Goal: Transaction & Acquisition: Purchase product/service

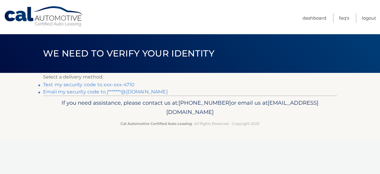
click at [97, 84] on link "Text my security code to xxx-xxx-4710" at bounding box center [88, 85] width 91 height 6
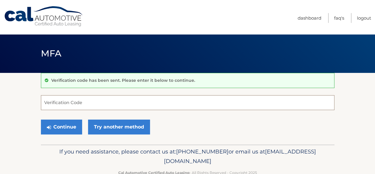
click at [57, 102] on input "Verification Code" at bounding box center [188, 102] width 294 height 15
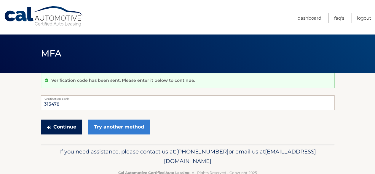
type input "313478"
click at [64, 126] on button "Continue" at bounding box center [61, 126] width 41 height 15
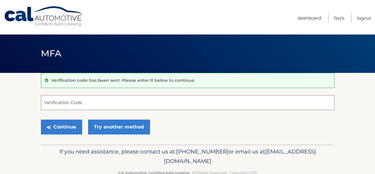
click at [84, 101] on input "Verification Code" at bounding box center [188, 102] width 294 height 15
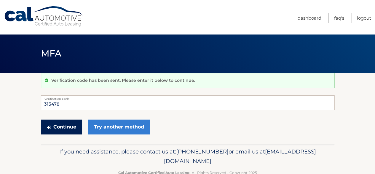
type input "313478"
click at [57, 124] on button "Continue" at bounding box center [61, 126] width 41 height 15
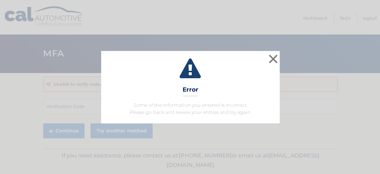
click at [61, 126] on div "× Error Some of the information you entered is incorrect. Please go back and re…" at bounding box center [190, 87] width 380 height 174
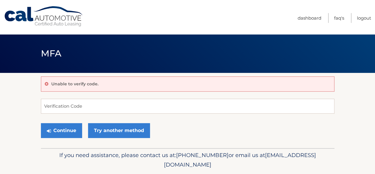
click at [111, 80] on div "Unable to verify code." at bounding box center [188, 83] width 294 height 15
drag, startPoint x: 106, startPoint y: 88, endPoint x: 106, endPoint y: 83, distance: 4.8
click at [106, 85] on div "Unable to verify code." at bounding box center [188, 83] width 294 height 15
click at [106, 82] on div "Unable to verify code." at bounding box center [188, 83] width 294 height 15
click at [104, 81] on div "Unable to verify code." at bounding box center [188, 83] width 294 height 15
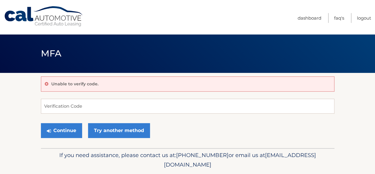
click at [104, 81] on div "Unable to verify code." at bounding box center [188, 83] width 294 height 15
click at [85, 85] on p "Unable to verify code." at bounding box center [74, 83] width 47 height 5
click at [82, 106] on input "Verification Code" at bounding box center [188, 106] width 294 height 15
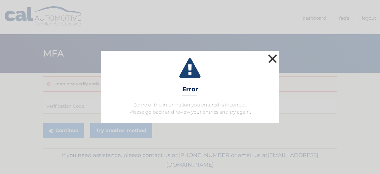
click at [272, 56] on button "×" at bounding box center [272, 59] width 12 height 12
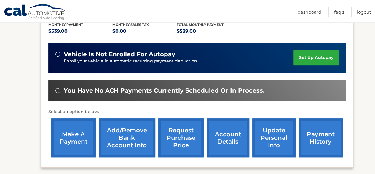
scroll to position [148, 0]
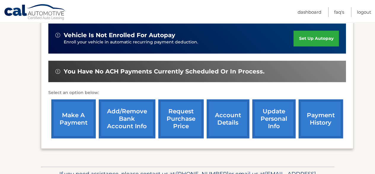
click at [69, 120] on link "make a payment" at bounding box center [73, 118] width 45 height 39
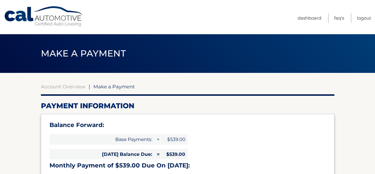
select select "YTRhNTNkOTctNzQ3MC00ZmVkLWE2NTUtZTRlMmQyMzNmNDdm"
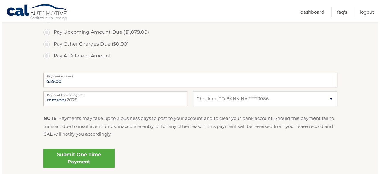
scroll to position [237, 0]
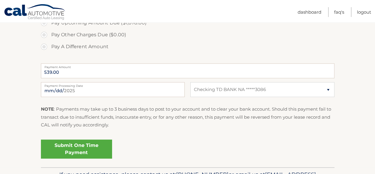
click at [85, 145] on link "Submit One Time Payment" at bounding box center [76, 148] width 71 height 19
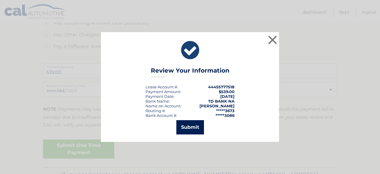
click at [190, 125] on button "Submit" at bounding box center [190, 127] width 28 height 14
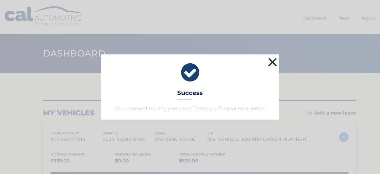
click at [275, 61] on button "×" at bounding box center [272, 62] width 12 height 12
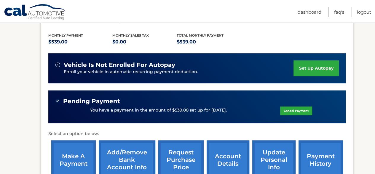
scroll to position [148, 0]
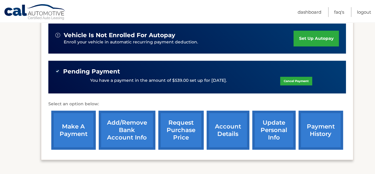
click at [228, 132] on link "account details" at bounding box center [228, 129] width 43 height 39
click at [228, 131] on link "account details" at bounding box center [228, 129] width 43 height 39
click at [227, 133] on link "account details" at bounding box center [228, 129] width 43 height 39
click at [223, 123] on link "account details" at bounding box center [228, 129] width 43 height 39
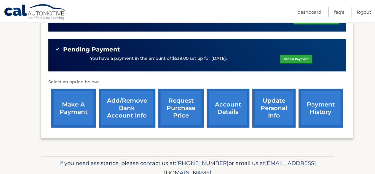
scroll to position [197, 0]
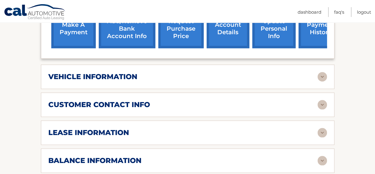
scroll to position [267, 0]
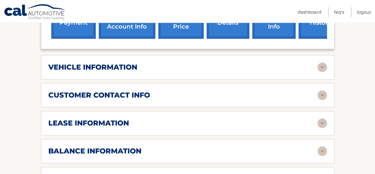
click at [323, 119] on img at bounding box center [322, 122] width 9 height 9
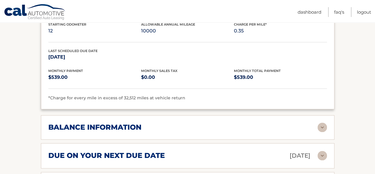
scroll to position [415, 0]
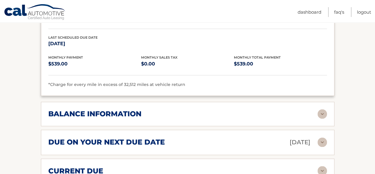
click at [323, 110] on img at bounding box center [322, 113] width 9 height 9
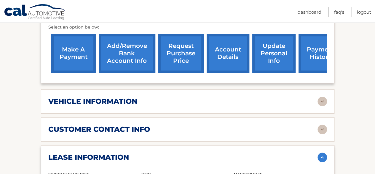
scroll to position [220, 0]
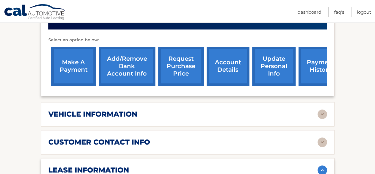
click at [322, 111] on img at bounding box center [322, 113] width 9 height 9
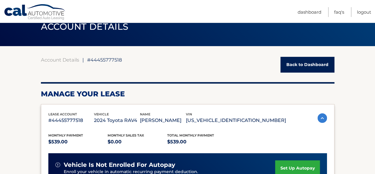
scroll to position [0, 0]
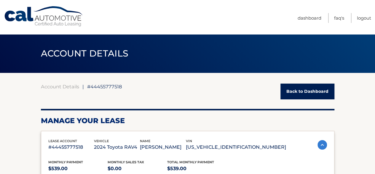
click at [308, 89] on link "Back to Dashboard" at bounding box center [308, 91] width 54 height 16
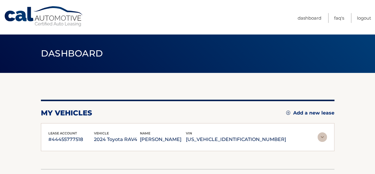
click at [308, 89] on div "my vehicles Add a new lease lease account #44455777518 vehicle 2024 Toyota RAV4…" at bounding box center [188, 121] width 294 height 96
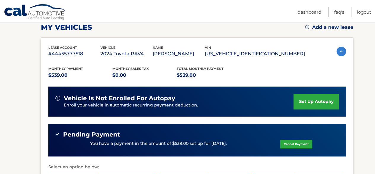
scroll to position [89, 0]
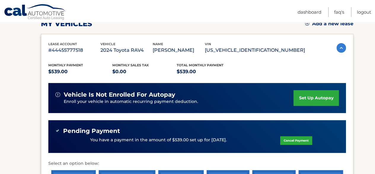
click at [337, 48] on img at bounding box center [341, 47] width 9 height 9
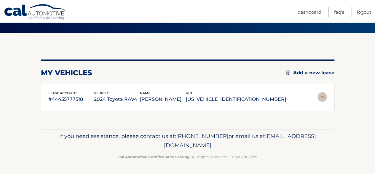
scroll to position [39, 0]
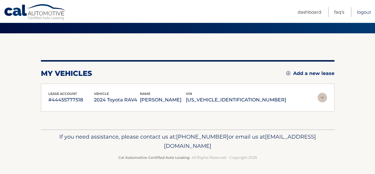
click at [368, 10] on link "Logout" at bounding box center [364, 12] width 14 height 10
